Goal: Find specific page/section

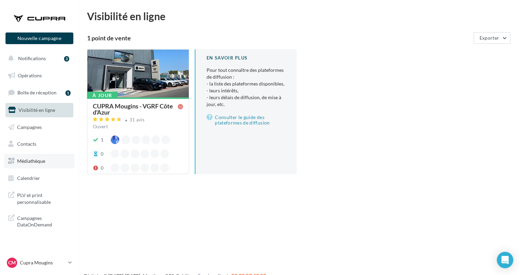
click at [35, 162] on span "Médiathèque" at bounding box center [31, 161] width 28 height 6
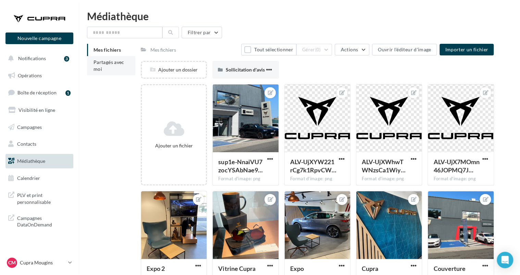
click at [115, 65] on li "Partagés avec moi" at bounding box center [111, 65] width 48 height 19
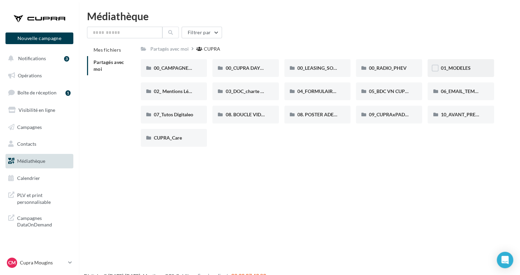
click at [472, 67] on div "01_MODELES" at bounding box center [460, 68] width 40 height 7
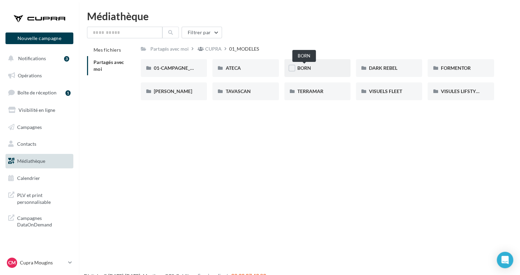
click at [310, 68] on span "BORN" at bounding box center [304, 68] width 14 height 6
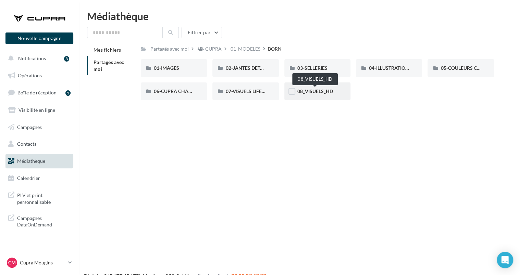
click at [318, 91] on span "08_VISUELS_HD" at bounding box center [315, 91] width 36 height 6
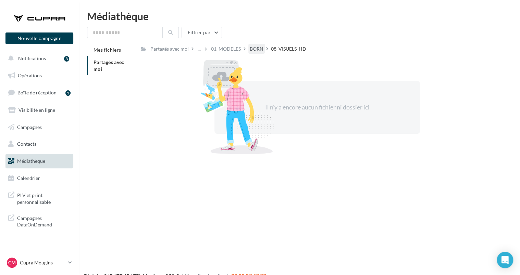
click at [258, 45] on div "BORN" at bounding box center [256, 49] width 16 height 10
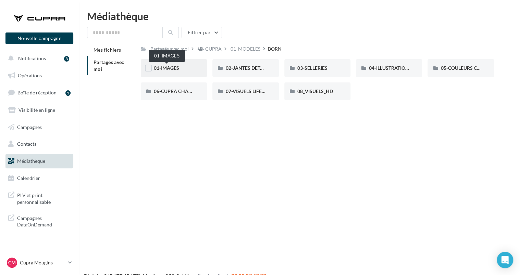
click at [176, 69] on span "01-IMAGES" at bounding box center [166, 68] width 25 height 6
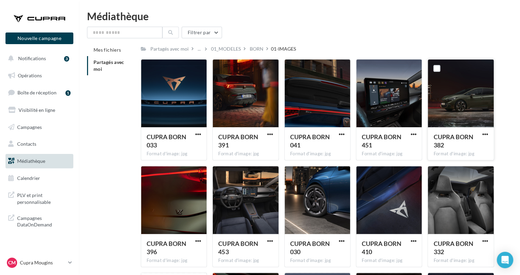
click at [457, 92] on div at bounding box center [459, 94] width 65 height 68
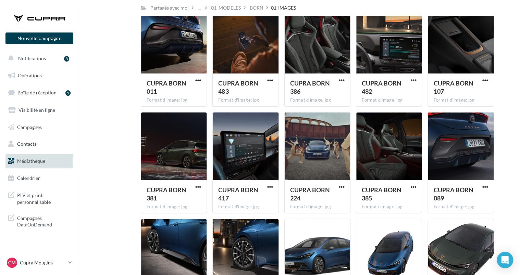
scroll to position [2269, 0]
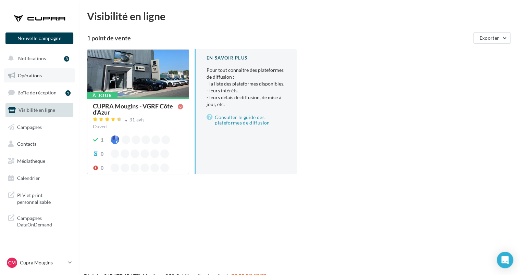
click at [35, 73] on span "Opérations" at bounding box center [30, 76] width 24 height 6
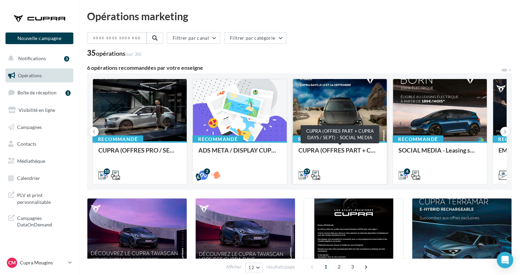
click at [336, 148] on div "CUPRA (OFFRES PART + CUPRA DAYS / SEPT) - SOCIAL MEDIA" at bounding box center [339, 154] width 83 height 14
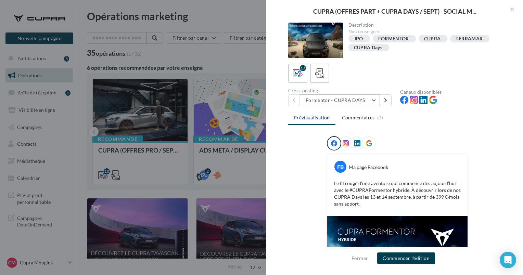
click at [353, 99] on button "Formentor - CUPRA DAYS" at bounding box center [340, 100] width 80 height 12
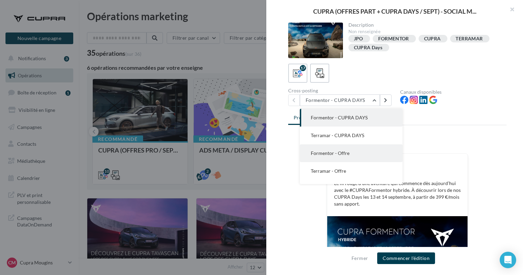
click at [350, 152] on button "Formentor - Offre" at bounding box center [351, 153] width 103 height 18
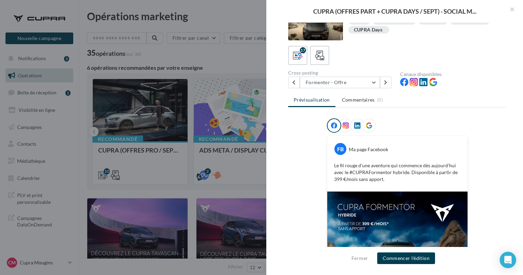
scroll to position [16, 0]
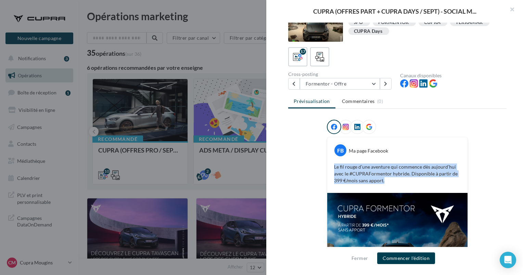
drag, startPoint x: 388, startPoint y: 181, endPoint x: 333, endPoint y: 168, distance: 57.2
click at [334, 168] on p "Le fil rouge d’une aventure qui commence dès aujourd’hui avec le #CUPRAFormento…" at bounding box center [397, 174] width 127 height 21
copy p "Le fil rouge d’une aventure qui commence dès aujourd’hui avec le #CUPRAFormento…"
click at [334, 84] on button "Formentor - Offre" at bounding box center [340, 84] width 80 height 12
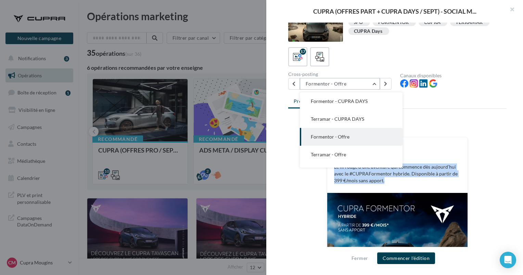
scroll to position [18, 0]
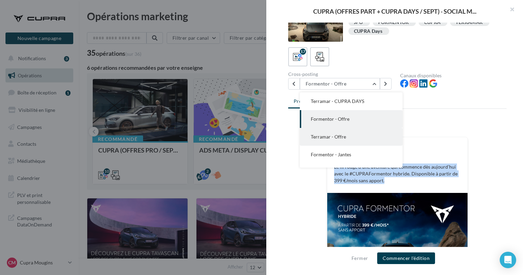
click at [335, 136] on span "Terramar - Offre" at bounding box center [328, 137] width 35 height 6
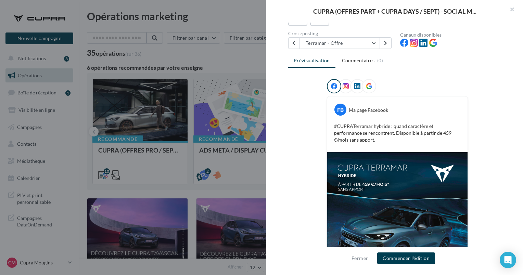
scroll to position [0, 0]
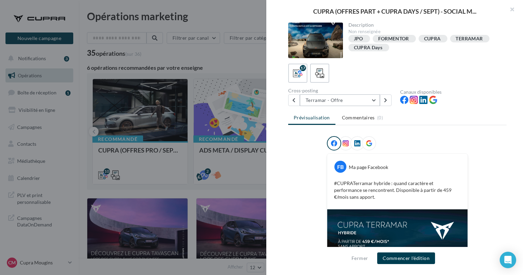
click at [344, 100] on button "Terramar - Offre" at bounding box center [340, 100] width 80 height 12
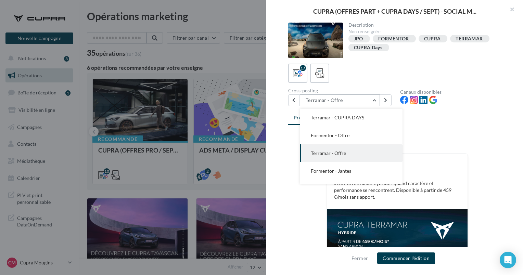
scroll to position [36, 0]
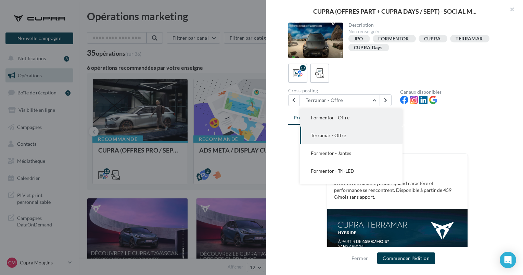
click at [343, 120] on span "Formentor - Offre" at bounding box center [330, 118] width 39 height 6
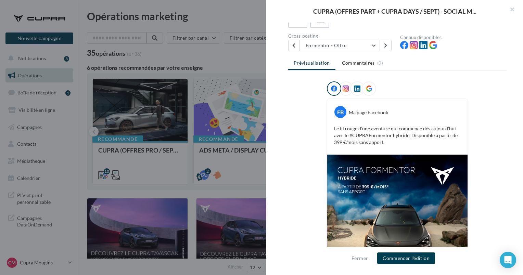
scroll to position [55, 0]
click at [330, 48] on button "Formentor - Offre" at bounding box center [340, 46] width 80 height 12
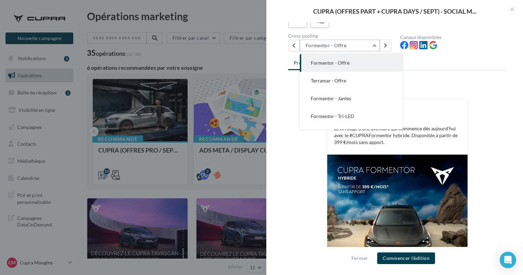
scroll to position [18, 0]
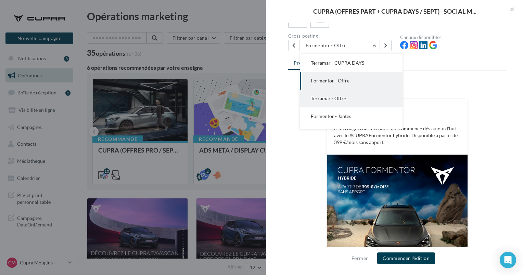
click at [347, 100] on button "Terramar - Offre" at bounding box center [351, 99] width 103 height 18
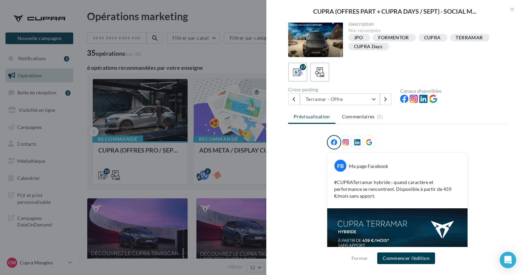
scroll to position [0, 0]
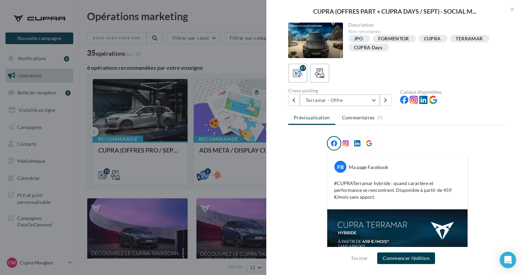
click at [344, 99] on button "Terramar - Offre" at bounding box center [340, 100] width 80 height 12
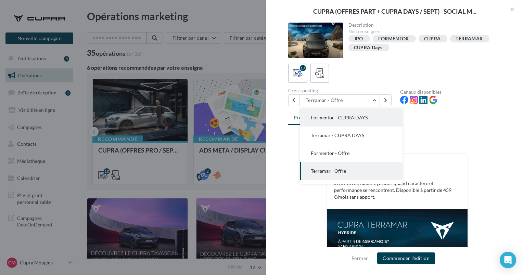
click at [341, 118] on span "Formentor - CUPRA DAYS" at bounding box center [339, 118] width 57 height 6
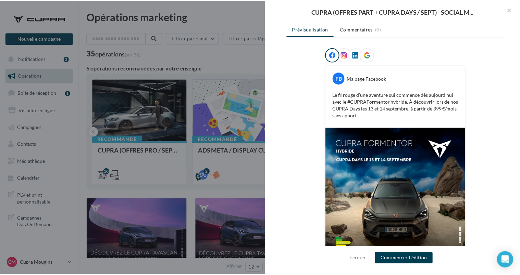
scroll to position [112, 0]
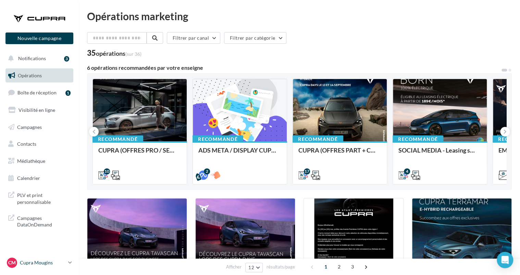
click at [68, 262] on link "CM Cupra Mougins cupra_cannes" at bounding box center [39, 262] width 68 height 13
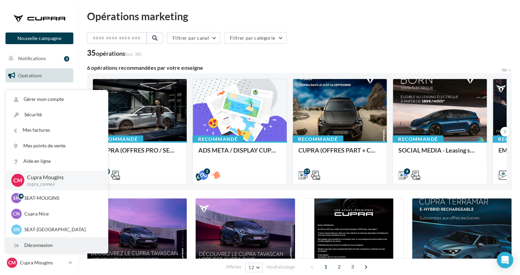
click at [69, 247] on div "Déconnexion" at bounding box center [57, 245] width 102 height 15
